Goal: Task Accomplishment & Management: Use online tool/utility

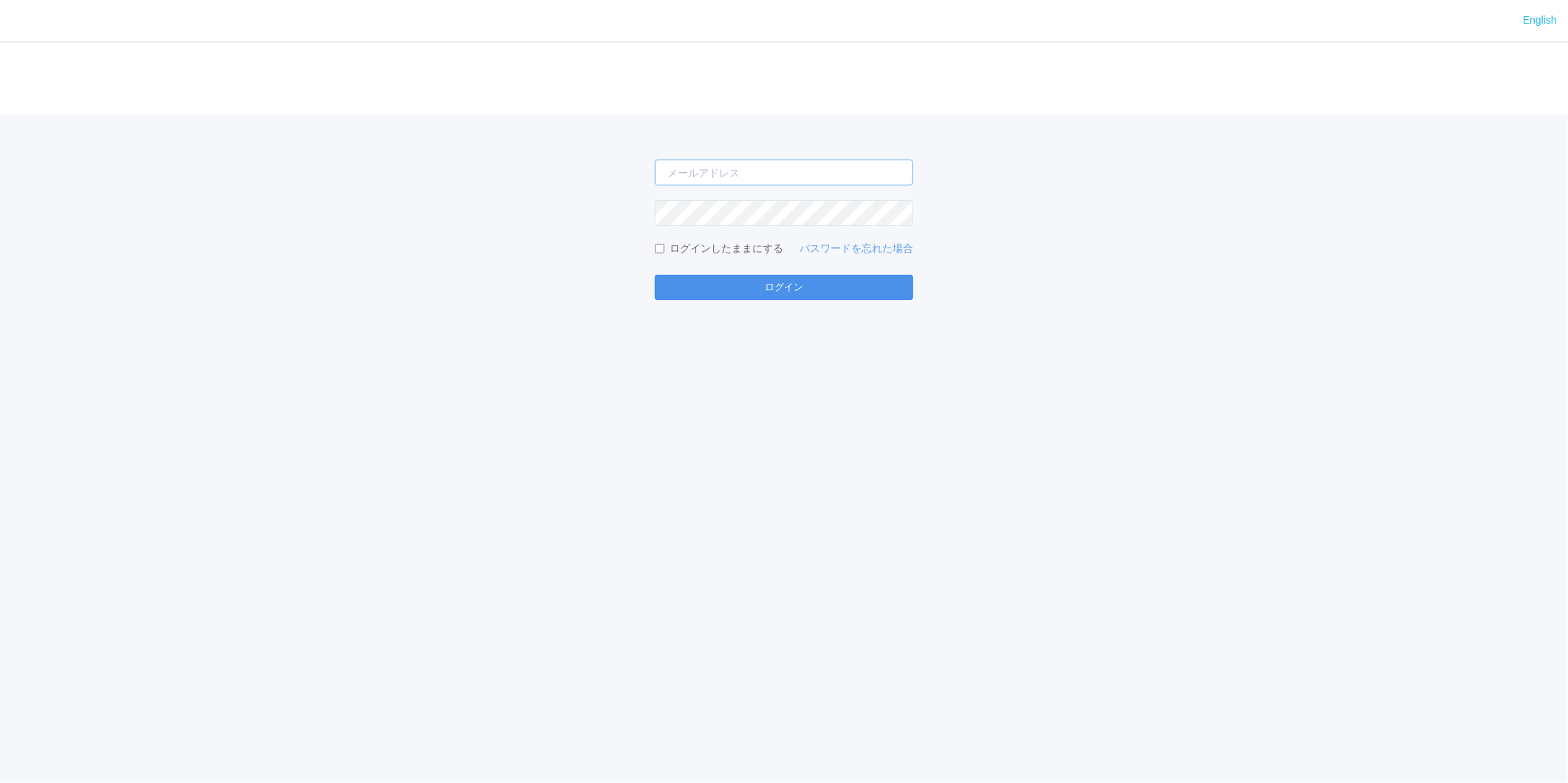
type input "[EMAIL_ADDRESS][PERSON_NAME][DOMAIN_NAME]"
click at [718, 281] on button "ログイン" at bounding box center [784, 287] width 258 height 25
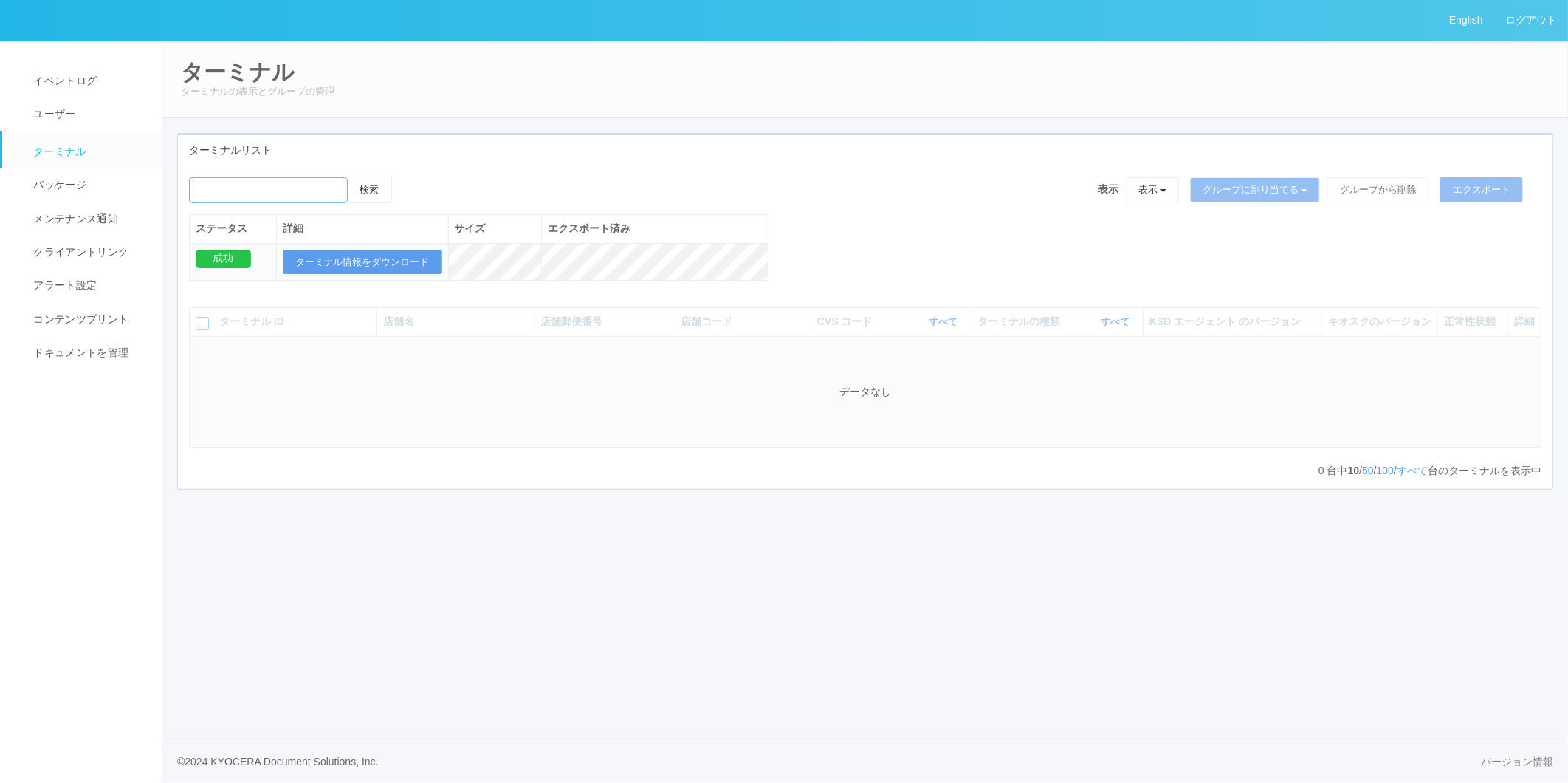
click at [297, 189] on input "emailSearch" at bounding box center [268, 190] width 159 height 26
paste input "スギ薬局　のぞみ野店"
type input "スギ薬局　のぞみ野店"
click at [381, 194] on button "検索" at bounding box center [370, 189] width 44 height 26
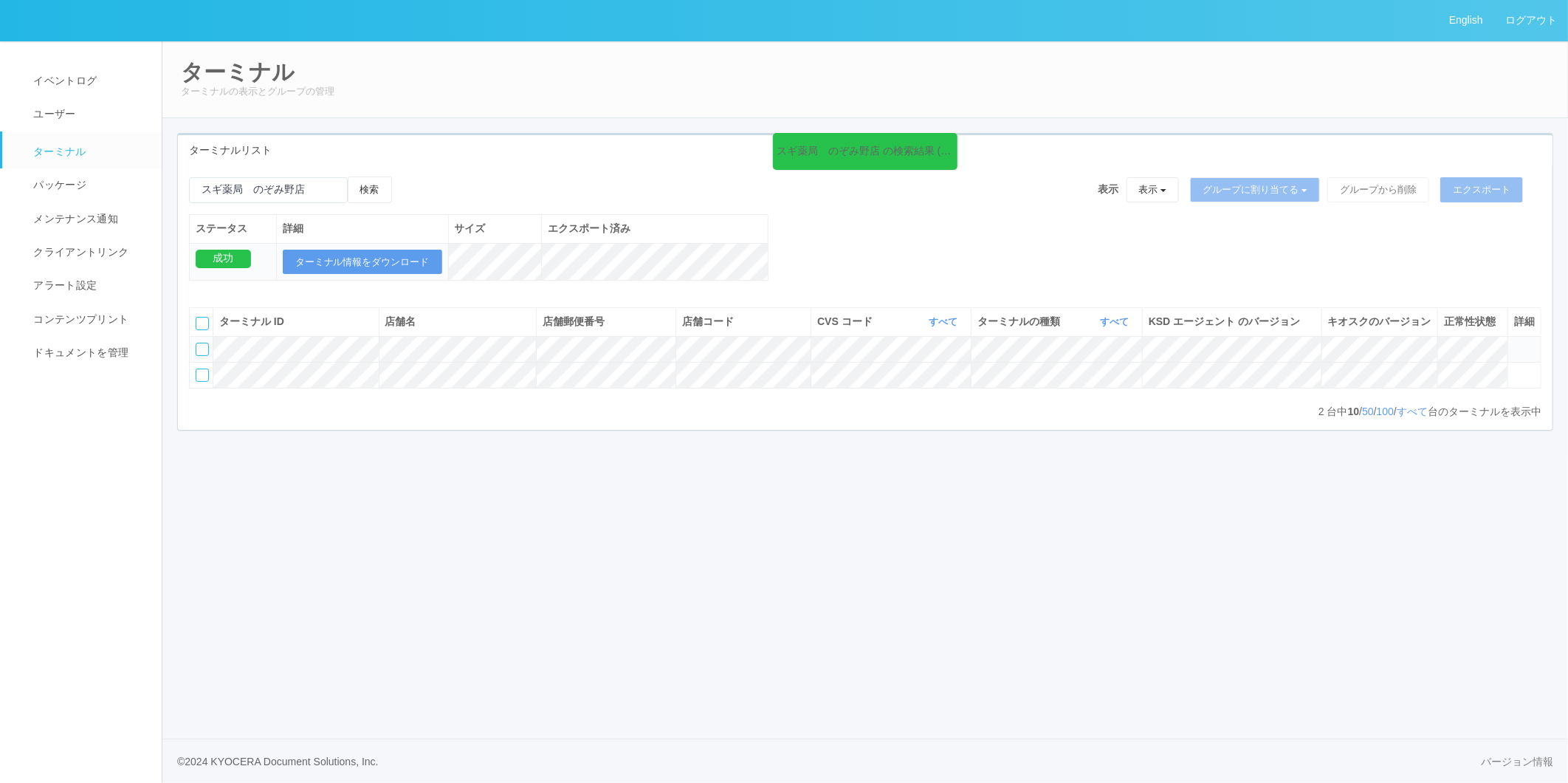
click at [1515, 343] on icon at bounding box center [1515, 343] width 0 height 0
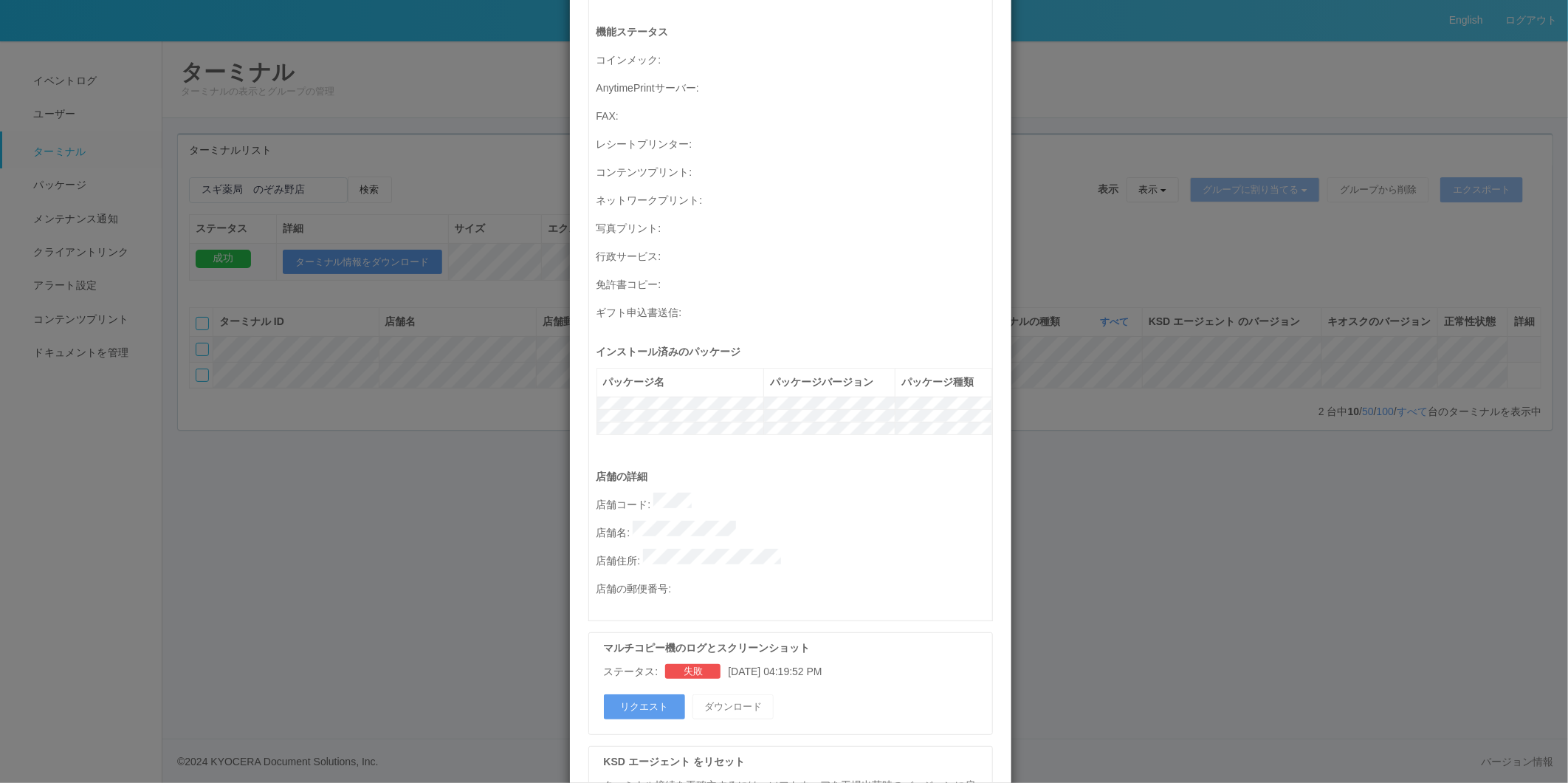
scroll to position [328, 0]
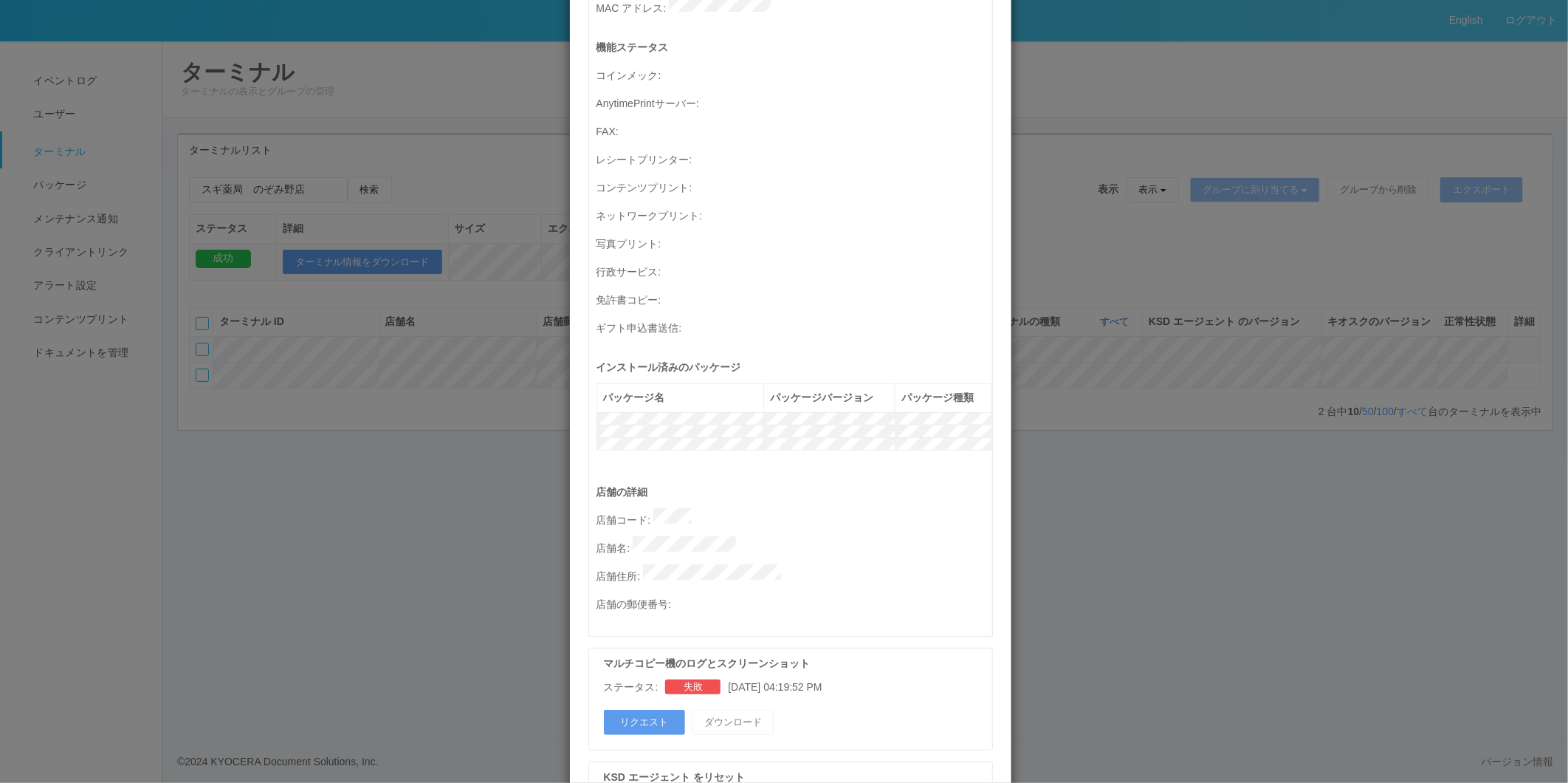
click at [1088, 484] on div "ターミナルの詳細 詳細 S.M.A.R.T 接続ステータス 最終接続日時 : [DATE] 04:53:19 AM マルチコピー機の詳細 モデル : シリアル…" at bounding box center [784, 392] width 1568 height 783
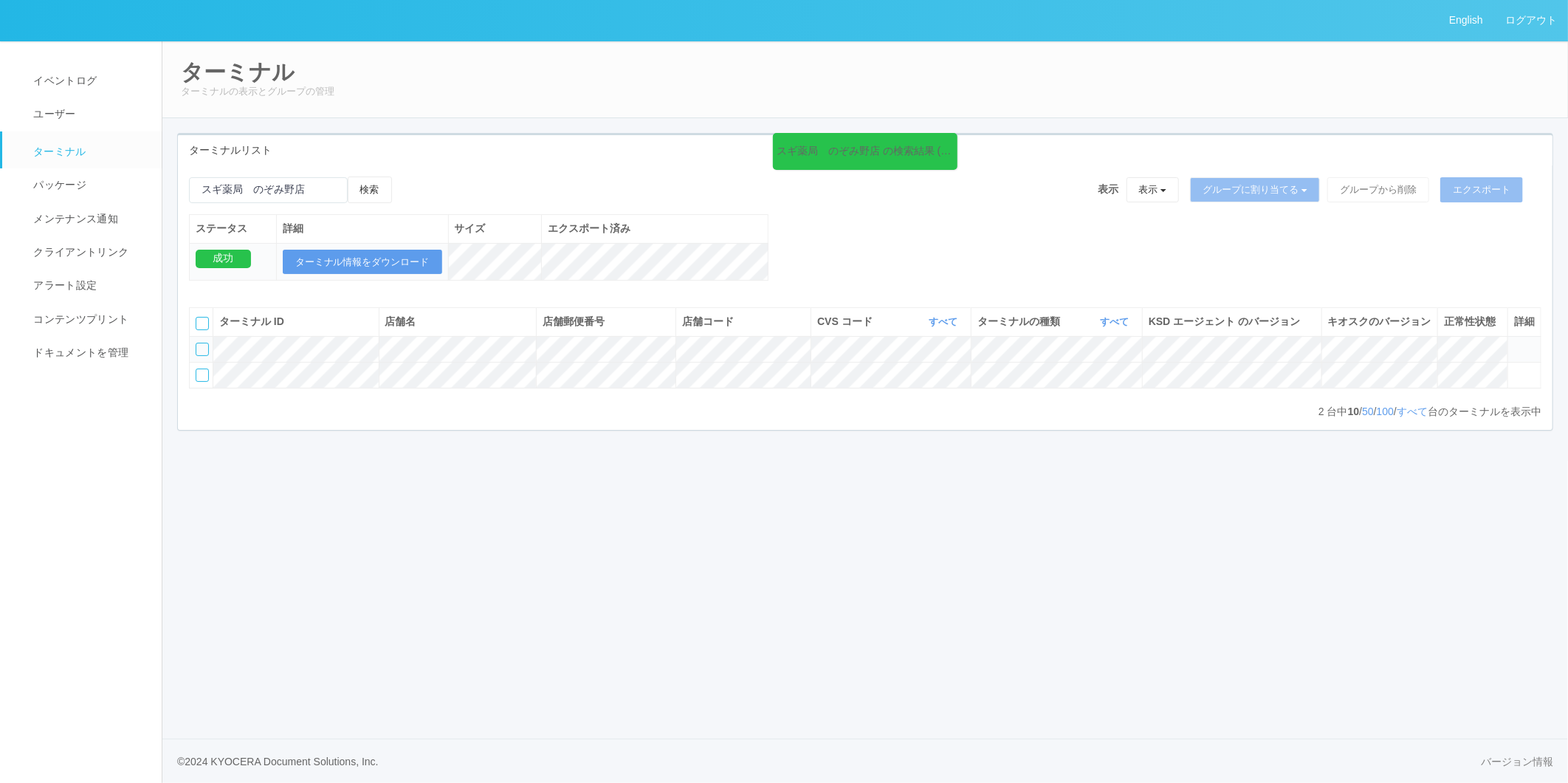
click at [201, 356] on div at bounding box center [202, 349] width 14 height 14
click at [407, 177] on icon at bounding box center [407, 177] width 0 height 0
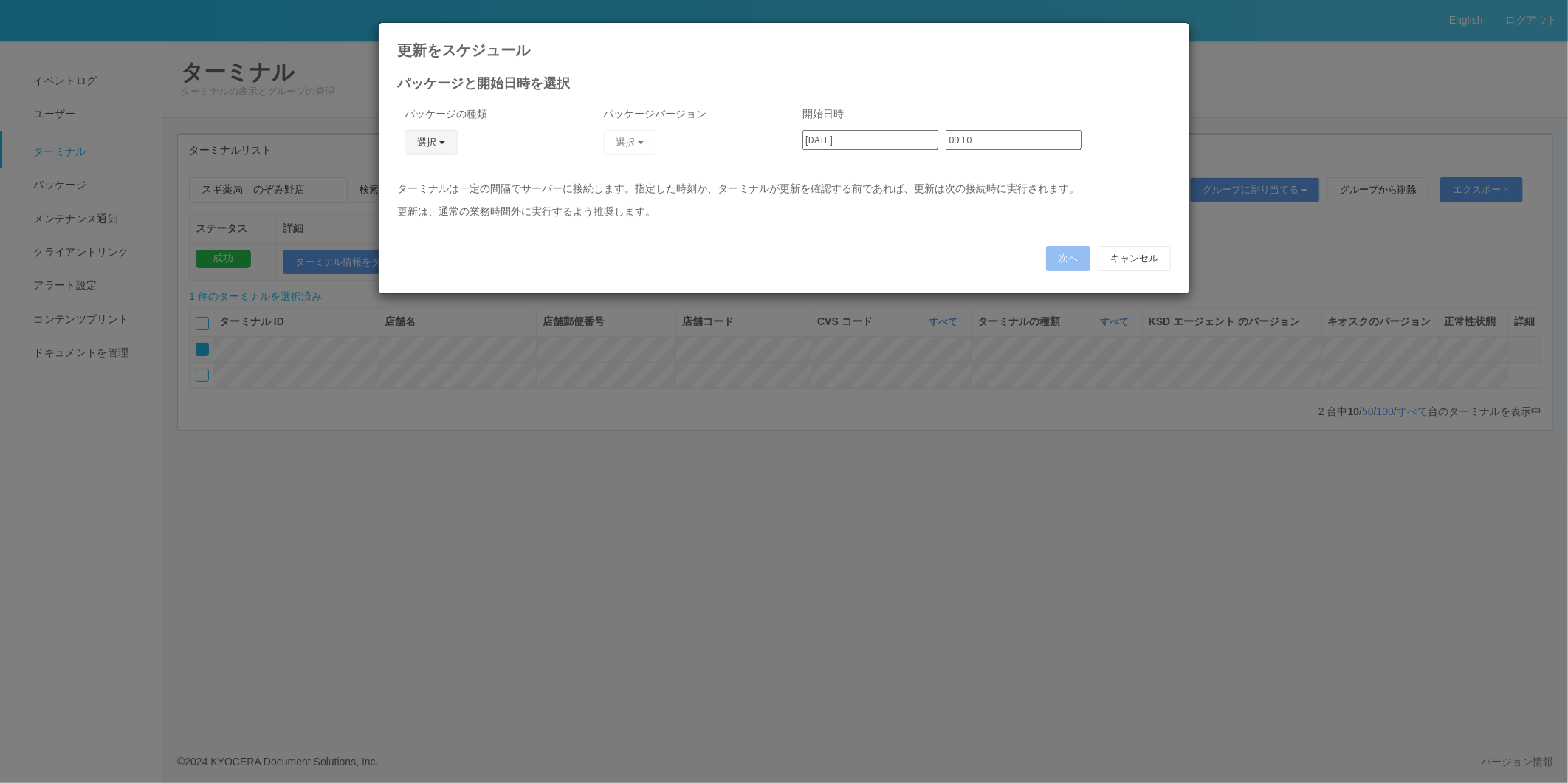
click at [434, 148] on button "選択" at bounding box center [431, 142] width 53 height 25
click at [429, 196] on link "キオスク" at bounding box center [410, 206] width 117 height 23
click at [617, 151] on button "選択" at bounding box center [630, 142] width 53 height 25
click at [595, 292] on link "2.1.5177" at bounding box center [594, 295] width 145 height 23
click at [1072, 261] on button "次へ" at bounding box center [1068, 258] width 44 height 25
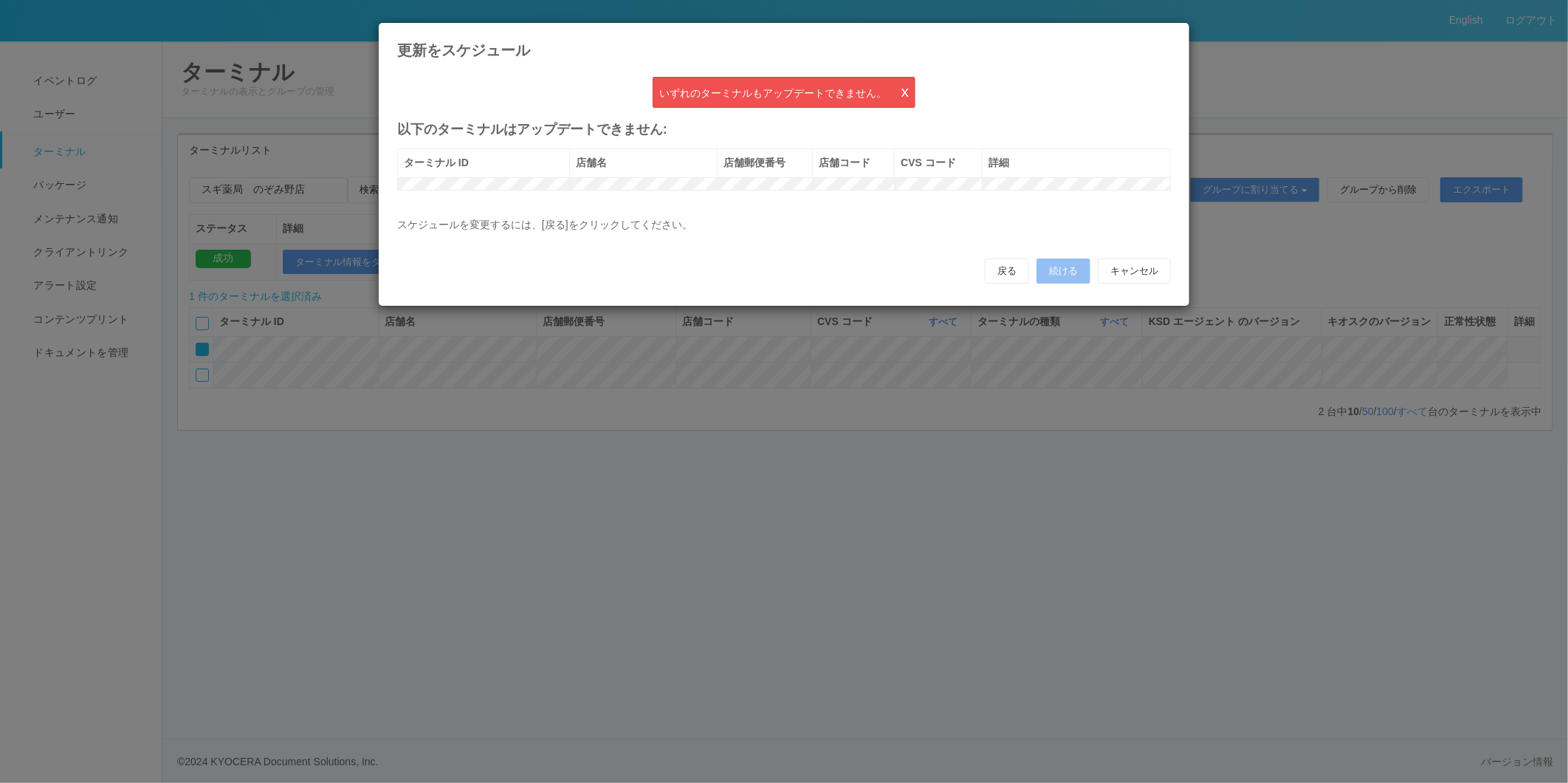
click at [911, 90] on div "いずれのターミナルもアップデートできません。 x" at bounding box center [784, 92] width 264 height 31
click at [902, 91] on link "x" at bounding box center [905, 91] width 8 height 17
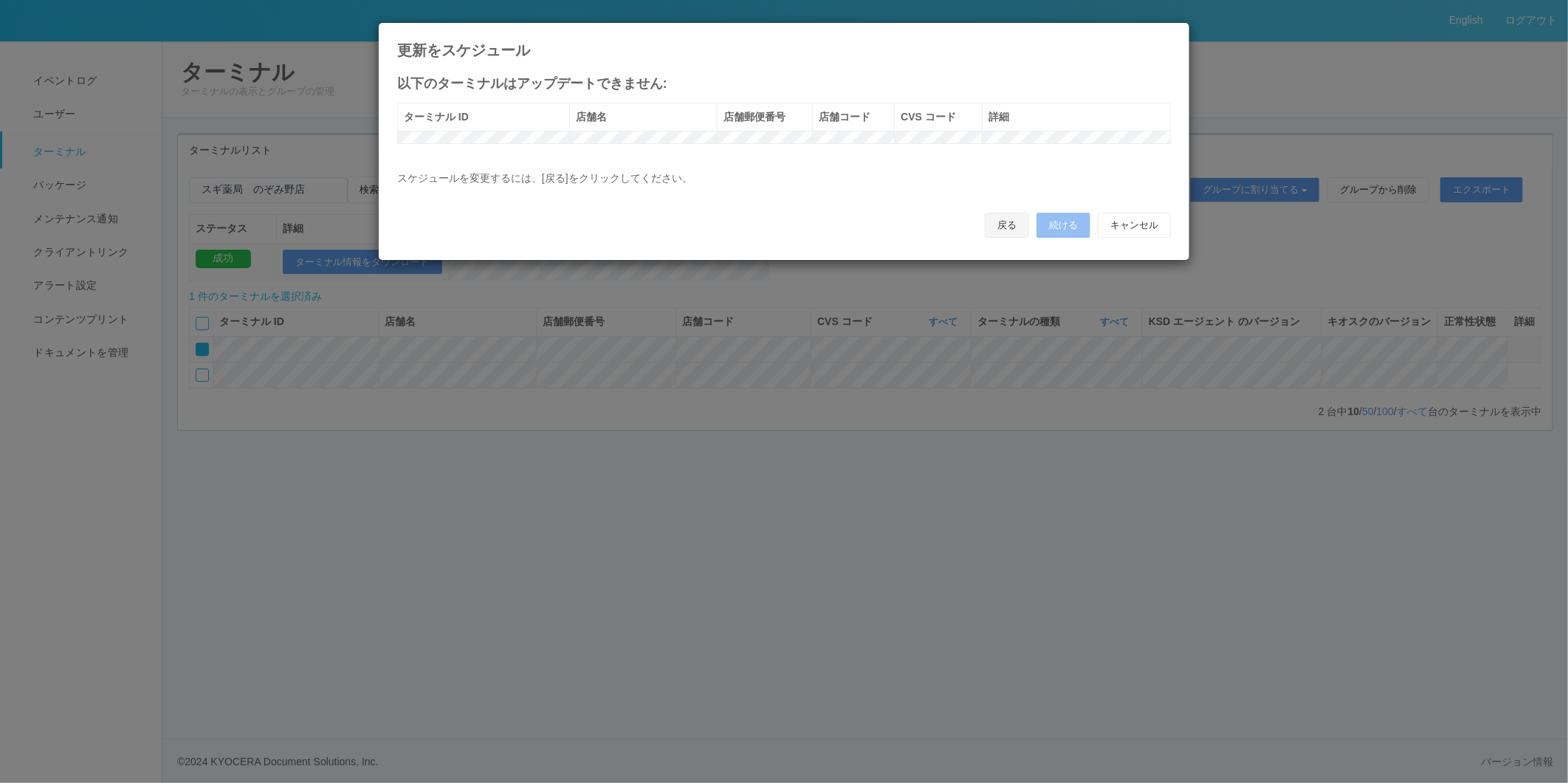
click at [1002, 237] on button "戻る" at bounding box center [1007, 226] width 44 height 25
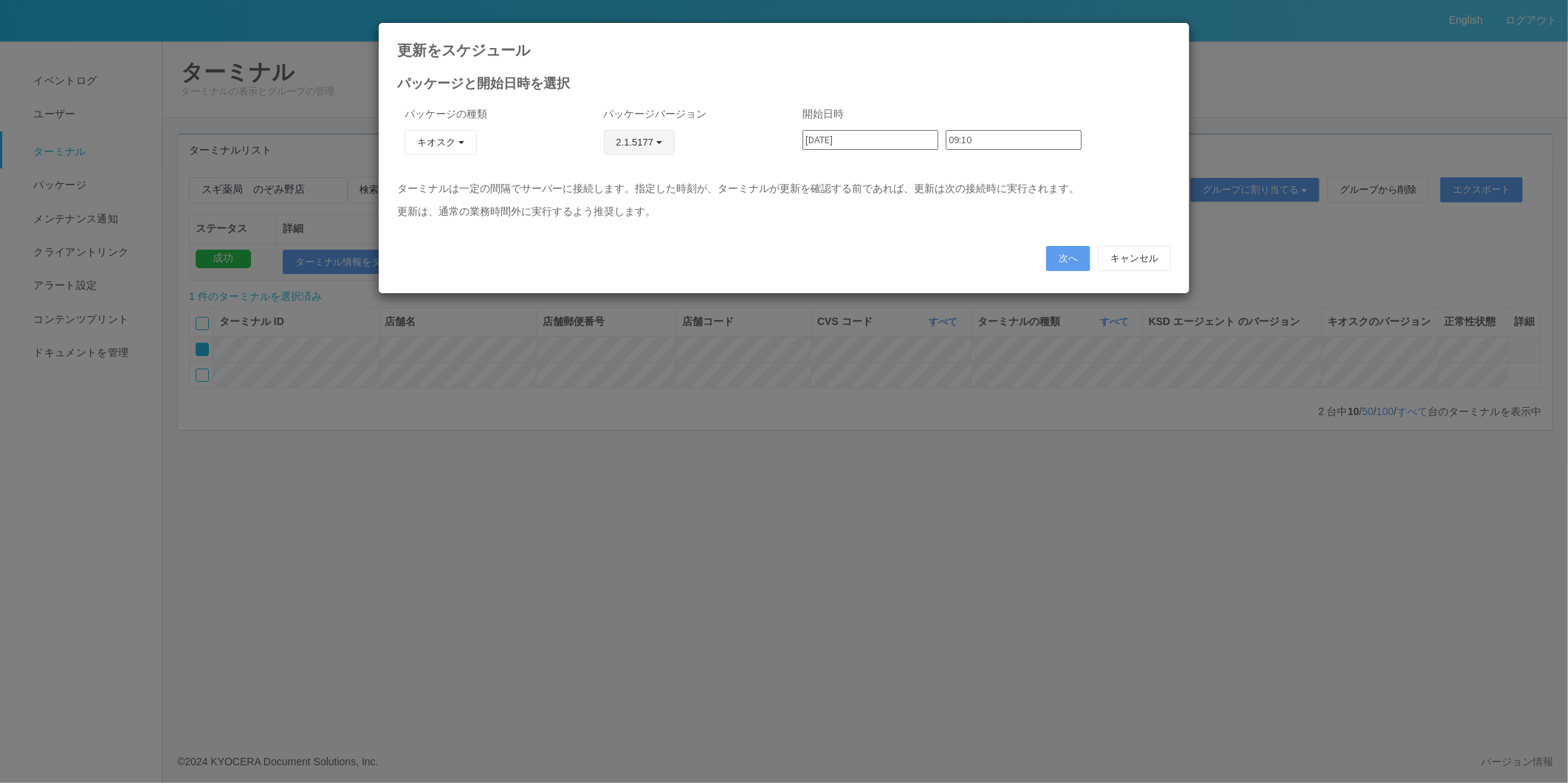
click at [663, 141] on span "button" at bounding box center [659, 142] width 6 height 3
click at [1171, 34] on icon at bounding box center [1171, 34] width 0 height 0
type input "08:58"
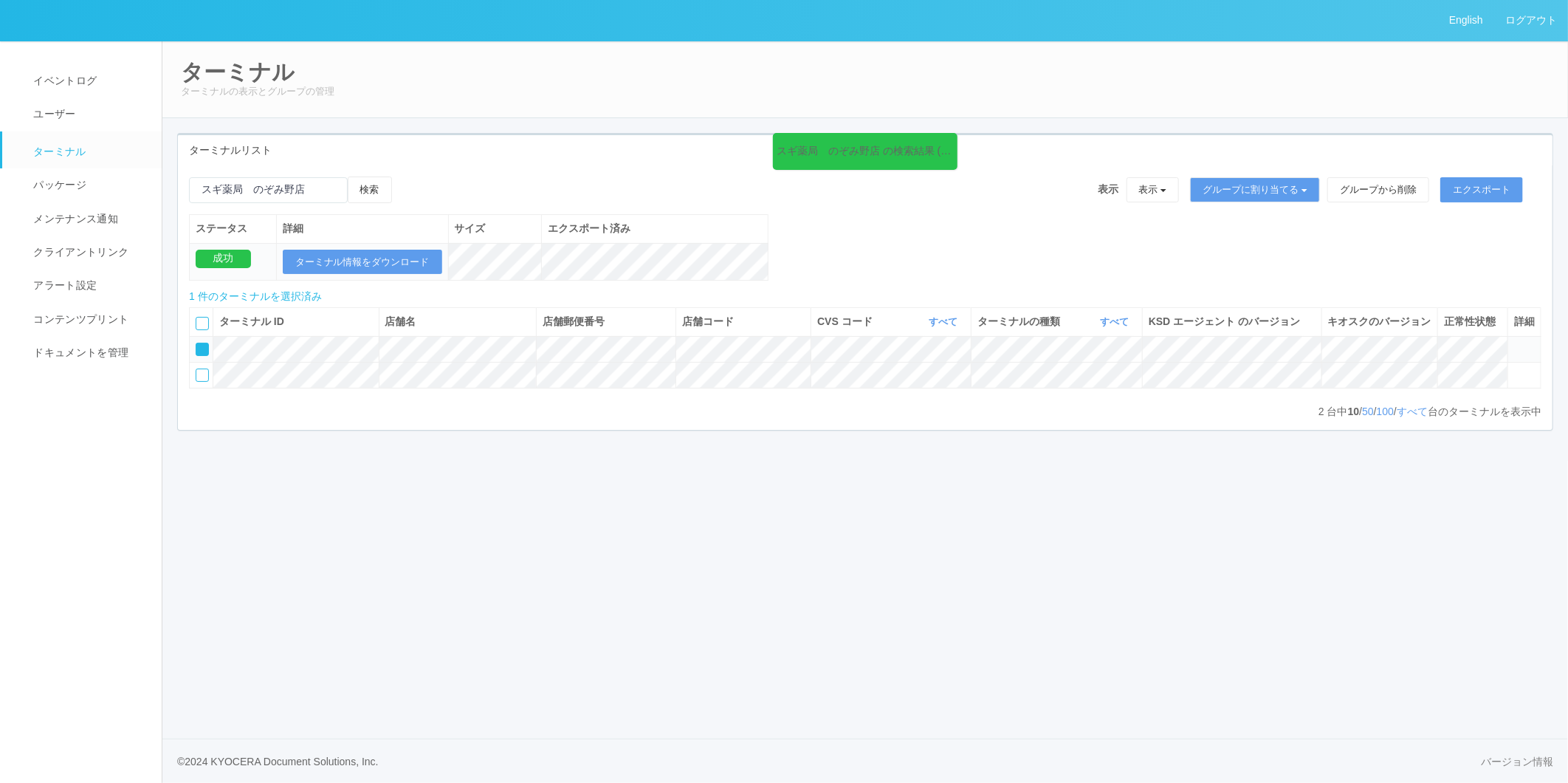
click at [688, 117] on div "ターミナル ターミナルの表示とグループの管理" at bounding box center [865, 80] width 1408 height 78
click at [1516, 23] on link "ログアウト" at bounding box center [1531, 20] width 73 height 41
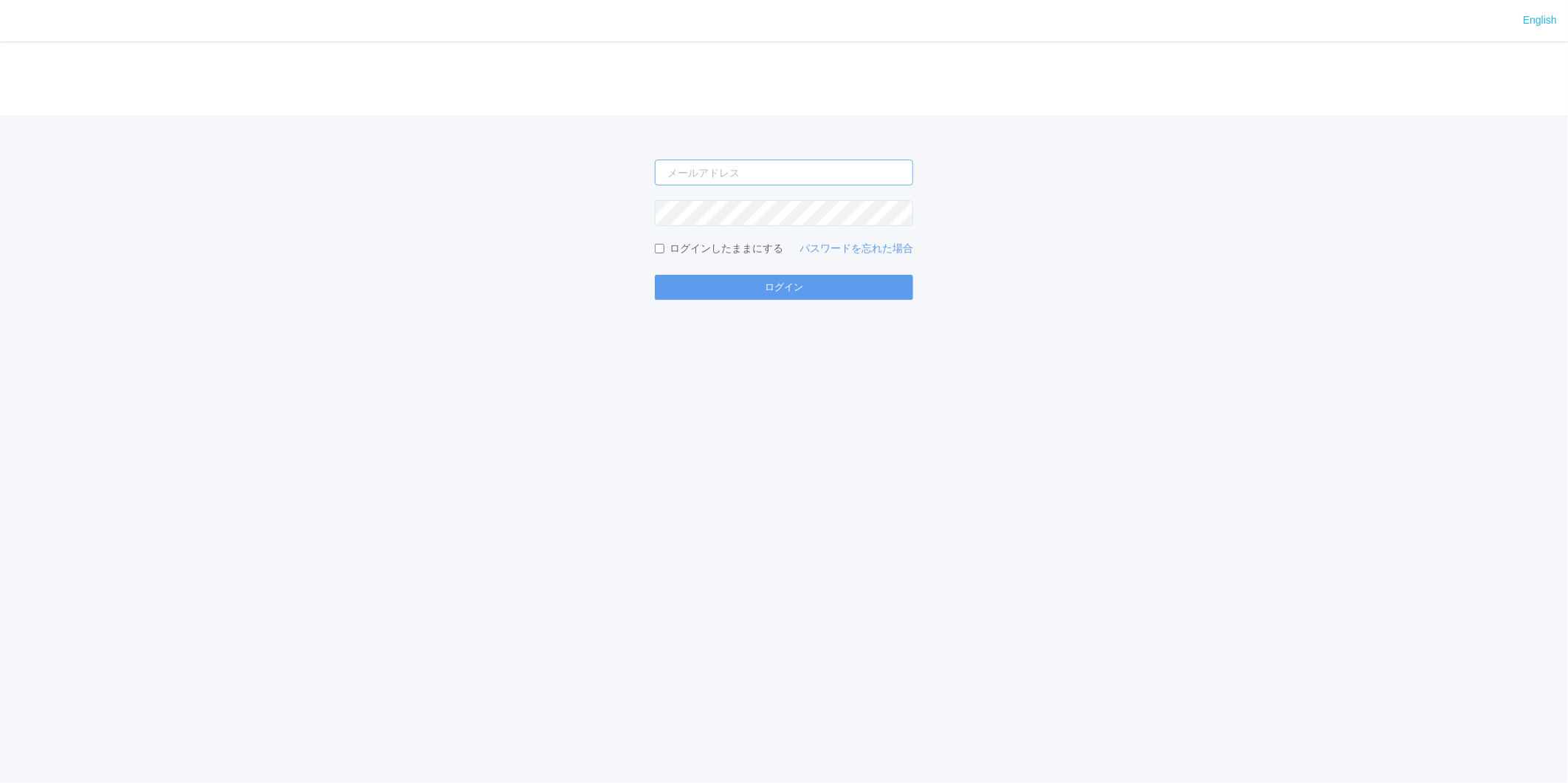
type input "[EMAIL_ADDRESS][PERSON_NAME][DOMAIN_NAME]"
